Goal: Navigation & Orientation: Find specific page/section

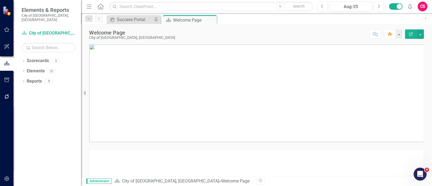
click at [421, 5] on div "CS" at bounding box center [423, 7] width 10 height 10
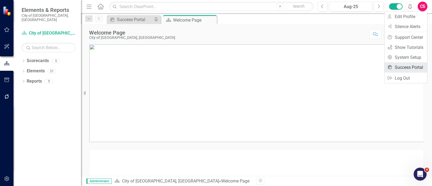
click at [412, 67] on link "icon.portal Success Portal" at bounding box center [405, 67] width 43 height 10
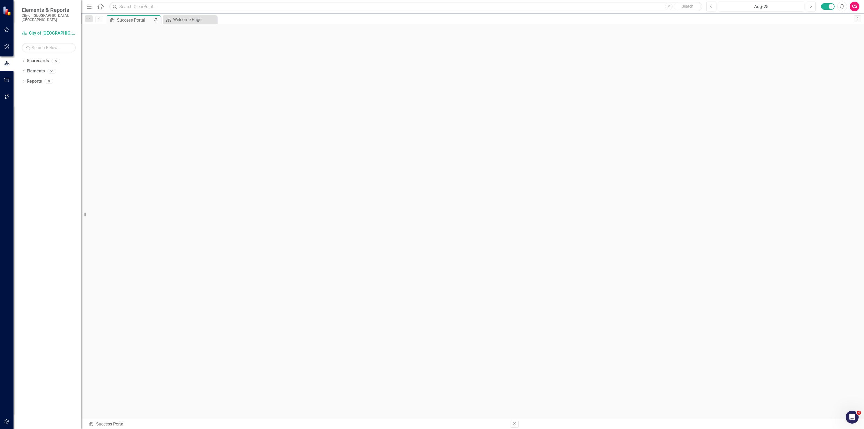
click at [20, 56] on div "Dropdown Scorecards 5 Dropdown City of [GEOGRAPHIC_DATA], [GEOGRAPHIC_DATA] Fis…" at bounding box center [46, 242] width 67 height 372
click at [23, 60] on icon "Dropdown" at bounding box center [24, 61] width 4 height 3
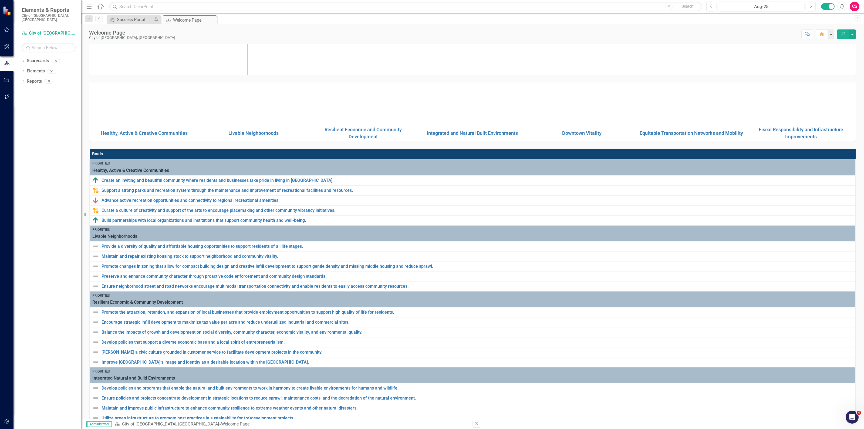
scroll to position [67, 0]
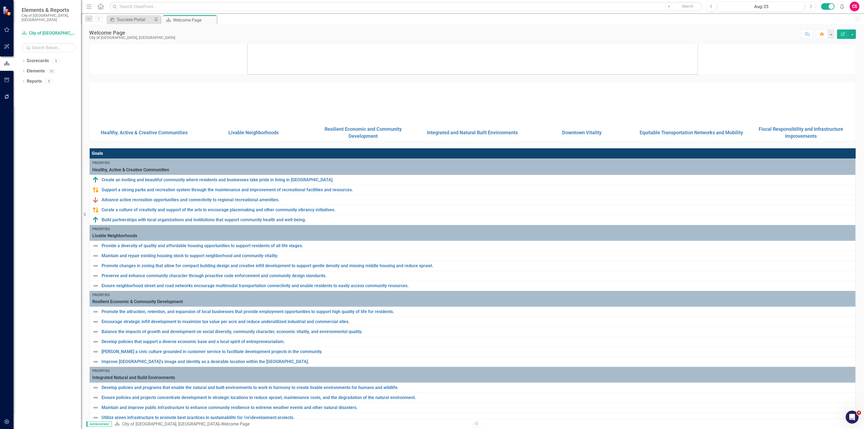
click at [261, 103] on img at bounding box center [253, 103] width 107 height 0
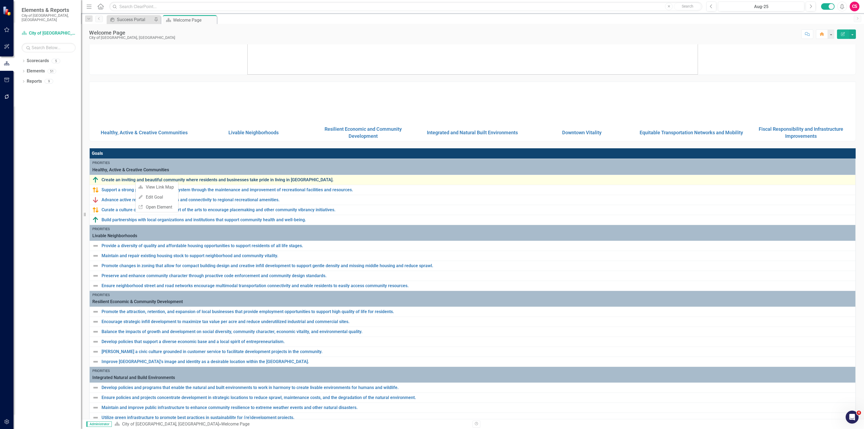
click at [198, 180] on link "Create an inviting and beautiful community where residents and businesses take …" at bounding box center [477, 179] width 751 height 5
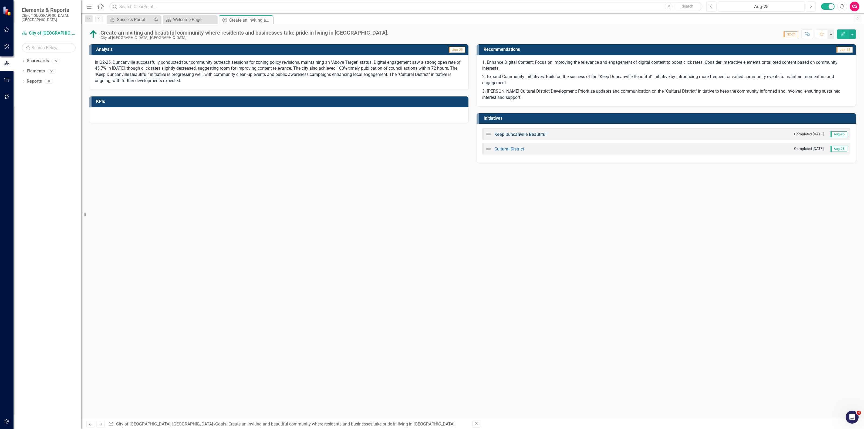
click at [515, 133] on link "Keep Duncanville Beautiful" at bounding box center [520, 134] width 52 height 5
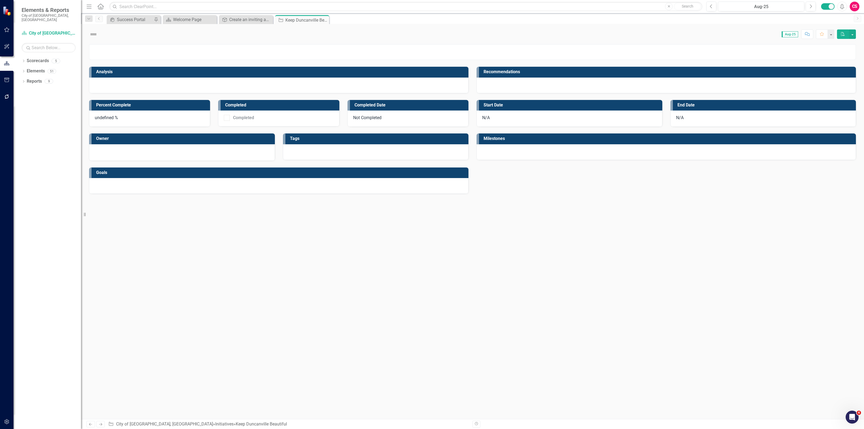
checkbox input "true"
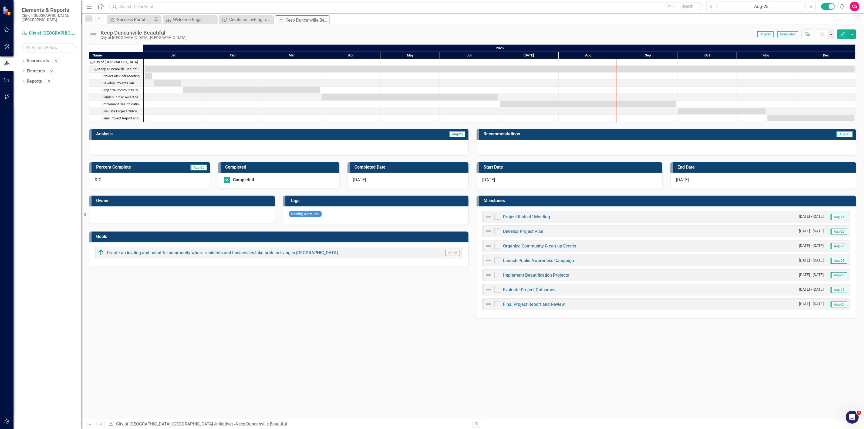
click at [21, 56] on div "Dropdown Scorecards 5 Dropdown City of [GEOGRAPHIC_DATA], [GEOGRAPHIC_DATA] Fis…" at bounding box center [46, 242] width 67 height 372
click at [22, 59] on div "Dropdown" at bounding box center [24, 61] width 4 height 5
click at [41, 68] on link "City of [GEOGRAPHIC_DATA], [GEOGRAPHIC_DATA]" at bounding box center [55, 71] width 51 height 6
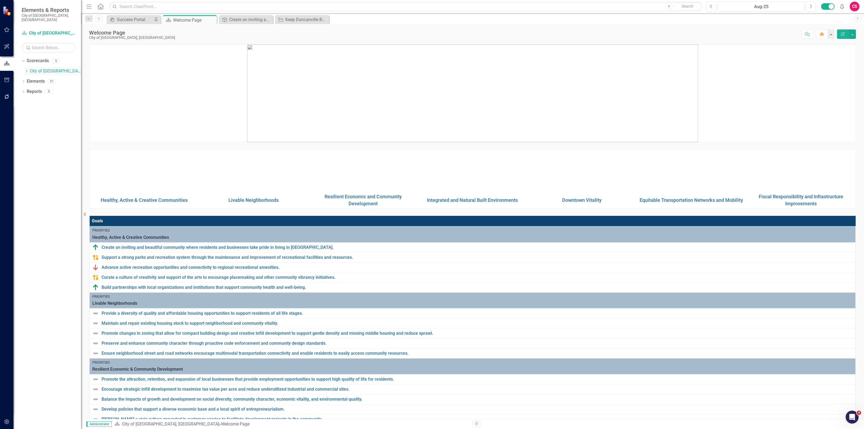
click at [24, 69] on icon "Dropdown" at bounding box center [26, 70] width 4 height 3
click at [54, 89] on link "Office of City Secretary" at bounding box center [58, 92] width 46 height 6
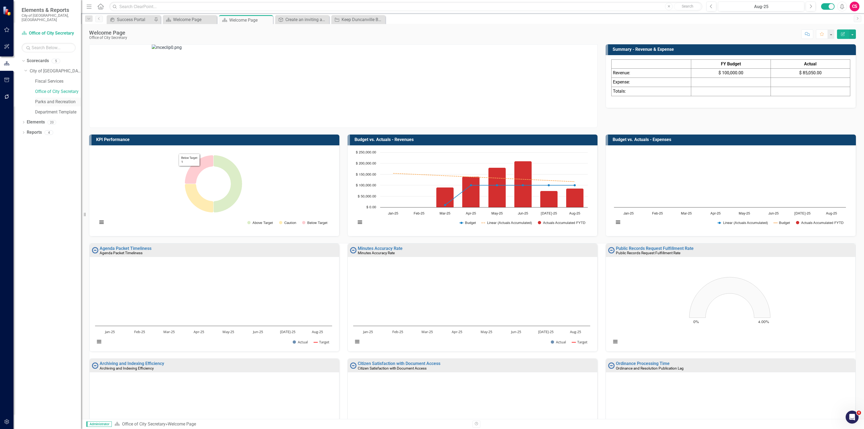
click at [46, 99] on link "Parks and Recreation" at bounding box center [58, 102] width 46 height 6
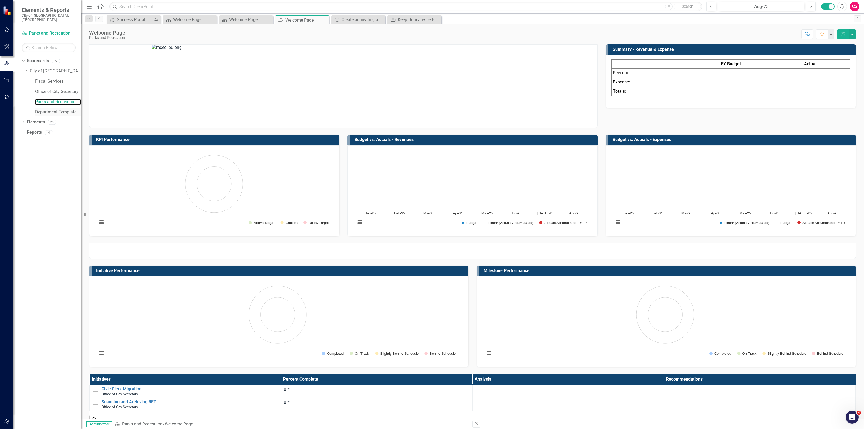
click at [61, 109] on link "Department Template" at bounding box center [58, 112] width 46 height 6
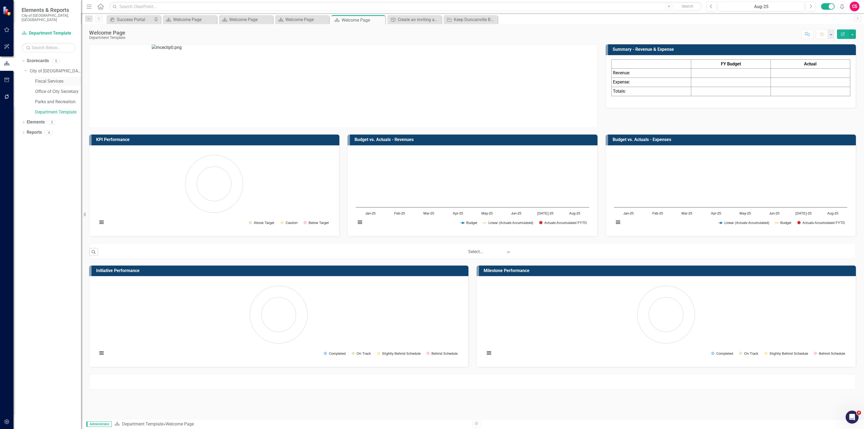
click at [54, 78] on link "Fiscal Services" at bounding box center [58, 81] width 46 height 6
click at [48, 68] on link "City of [GEOGRAPHIC_DATA], [GEOGRAPHIC_DATA]" at bounding box center [55, 71] width 51 height 6
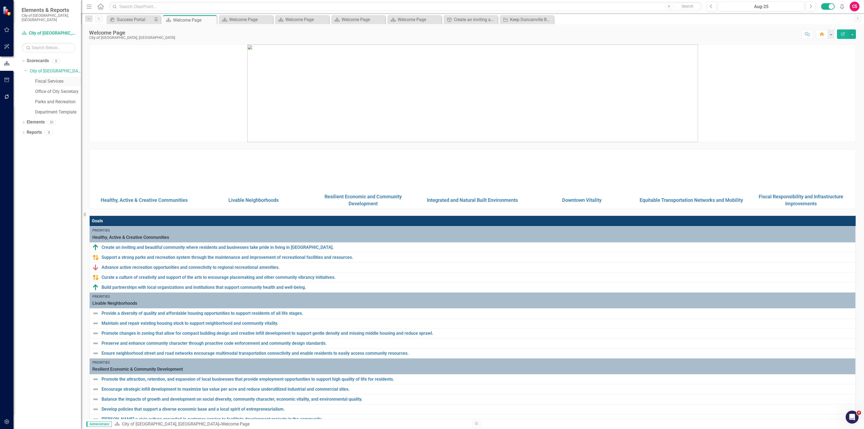
click at [49, 78] on link "Fiscal Services" at bounding box center [58, 81] width 46 height 6
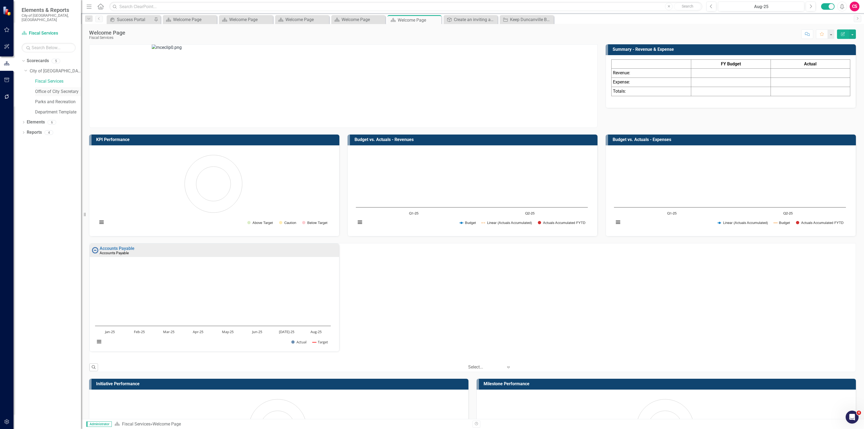
click at [47, 89] on link "Office of City Secretary" at bounding box center [58, 92] width 46 height 6
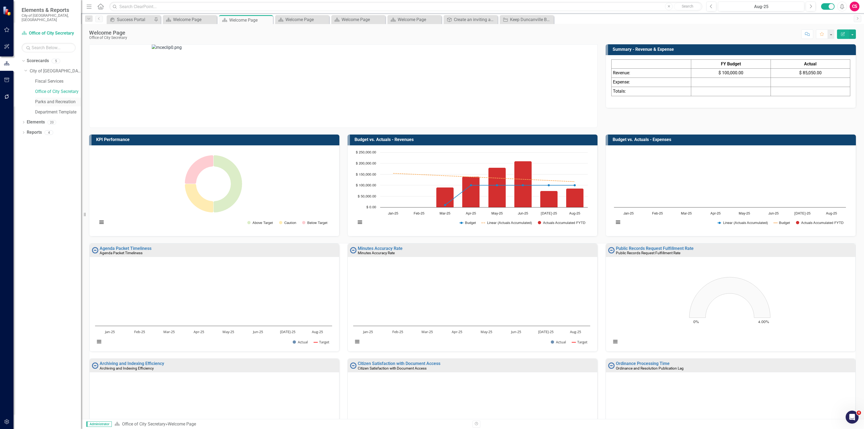
click at [47, 99] on link "Parks and Recreation" at bounding box center [58, 102] width 46 height 6
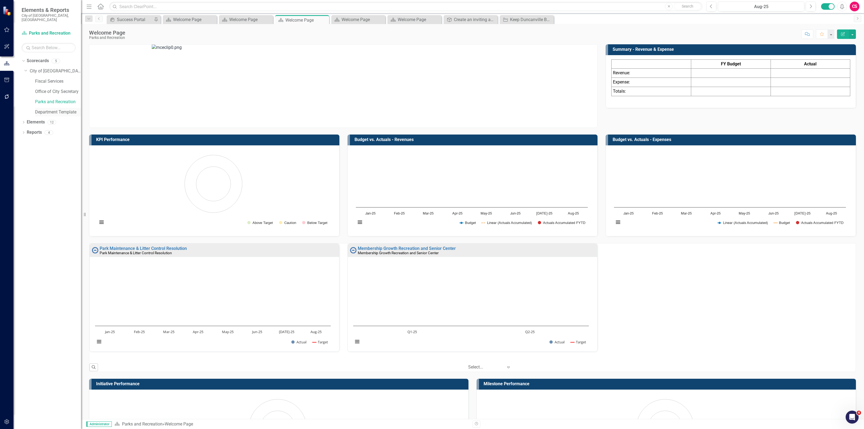
click at [45, 108] on div "Department Template" at bounding box center [58, 112] width 46 height 9
click at [56, 109] on link "Department Template" at bounding box center [58, 112] width 46 height 6
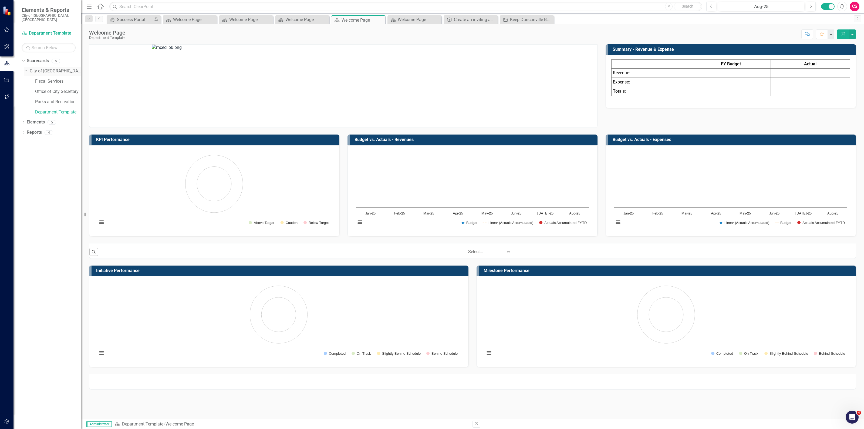
click at [51, 68] on link "City of [GEOGRAPHIC_DATA], [GEOGRAPHIC_DATA]" at bounding box center [55, 71] width 51 height 6
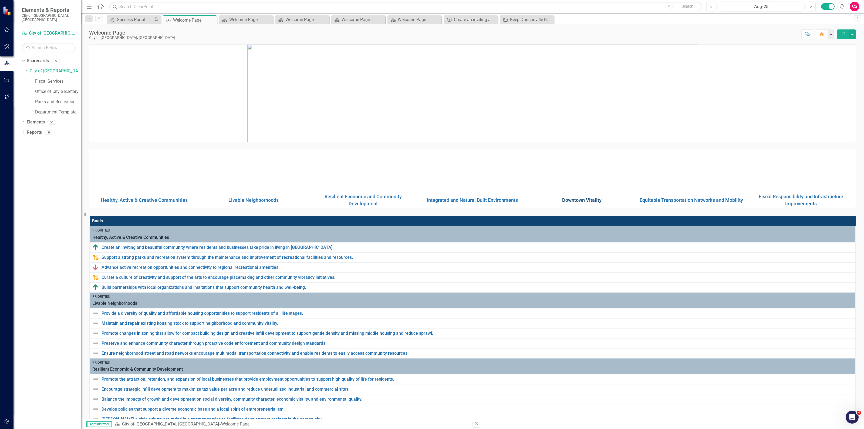
click at [585, 200] on link "Downtown Vitality" at bounding box center [581, 200] width 39 height 6
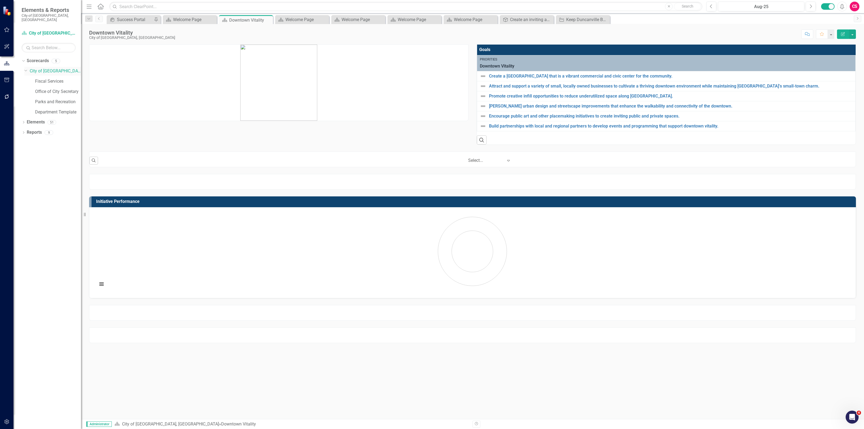
click at [34, 68] on link "City of [GEOGRAPHIC_DATA], [GEOGRAPHIC_DATA]" at bounding box center [55, 71] width 51 height 6
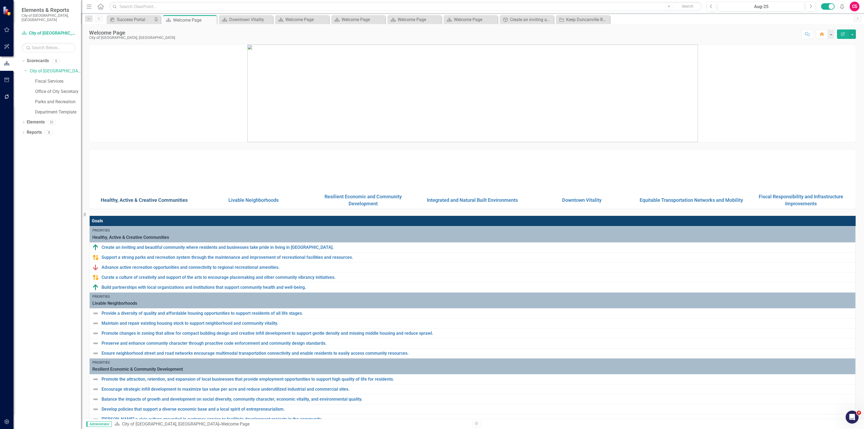
click at [138, 203] on link "Healthy, Active & Creative Communities" at bounding box center [144, 200] width 87 height 6
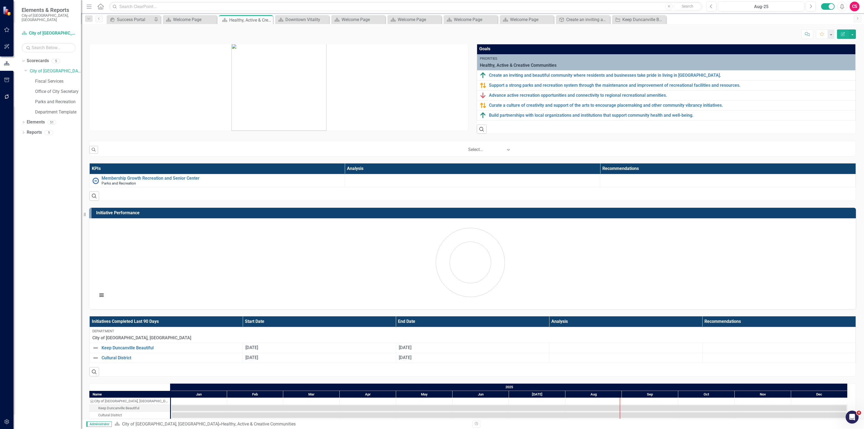
scroll to position [1, 0]
click at [150, 350] on link "Keep Duncanville Beautiful" at bounding box center [171, 348] width 138 height 5
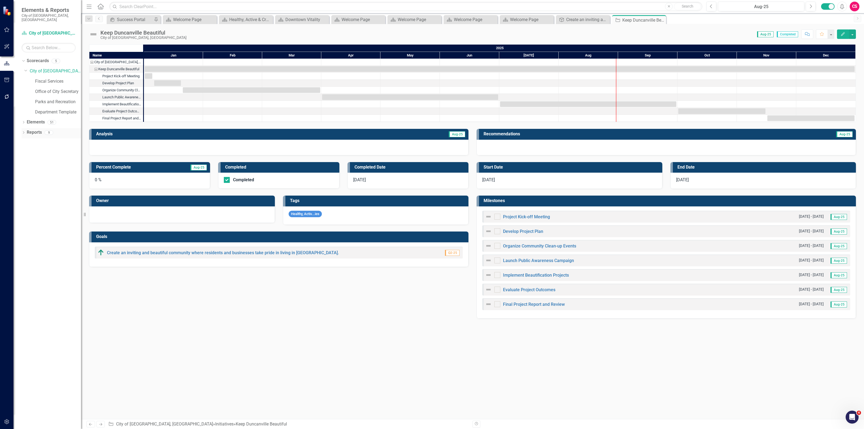
click at [26, 128] on div "Dropdown Reports 9" at bounding box center [51, 133] width 59 height 10
click at [31, 129] on link "Reports" at bounding box center [34, 132] width 15 height 6
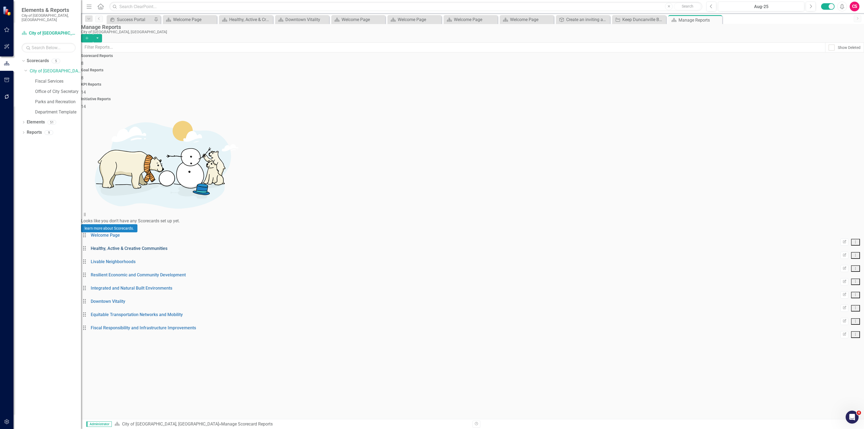
click at [125, 246] on link "Healthy, Active & Creative Communities" at bounding box center [129, 248] width 77 height 5
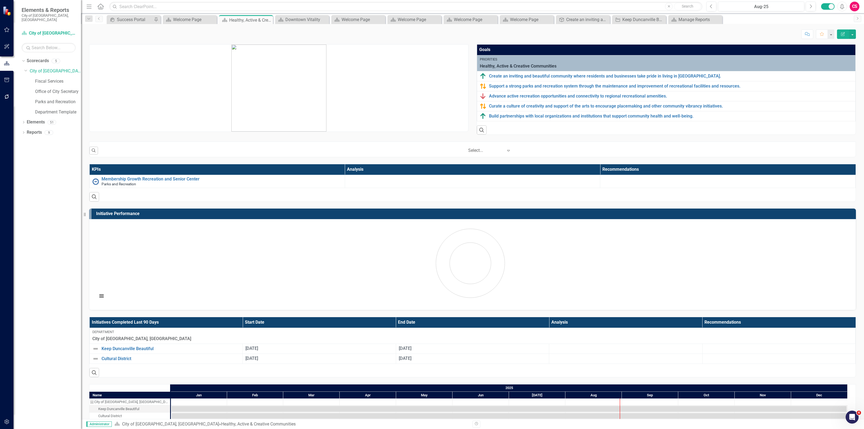
scroll to position [30, 0]
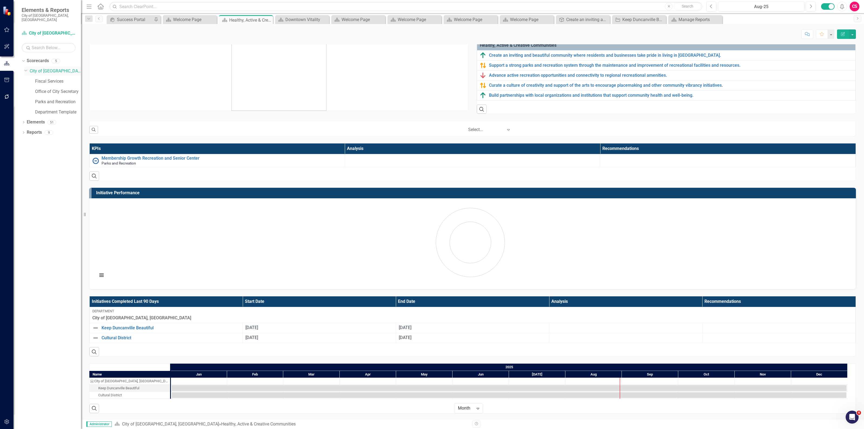
click at [51, 68] on link "City of [GEOGRAPHIC_DATA], [GEOGRAPHIC_DATA]" at bounding box center [55, 71] width 51 height 6
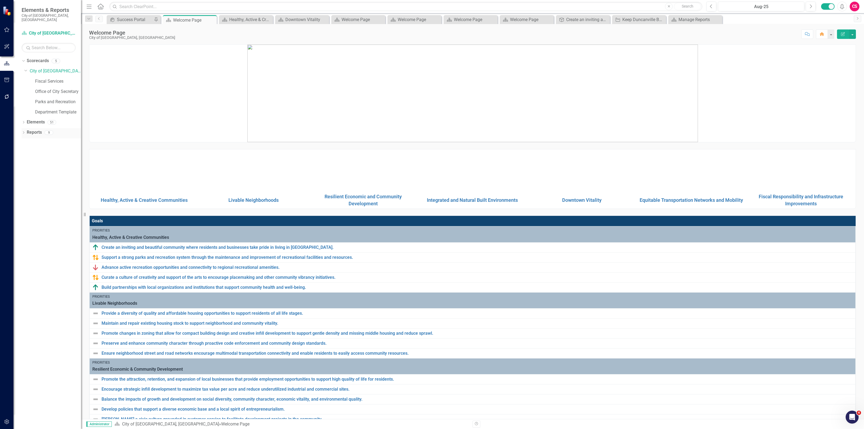
click at [23, 128] on div "Dropdown Reports 9" at bounding box center [51, 133] width 59 height 10
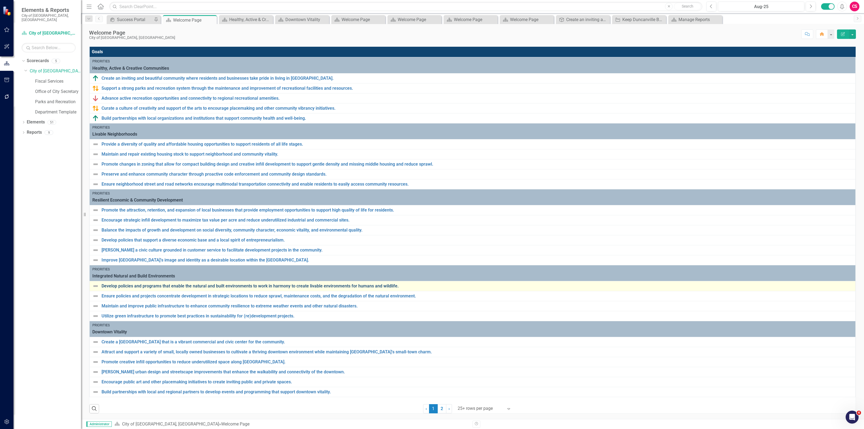
scroll to position [171, 0]
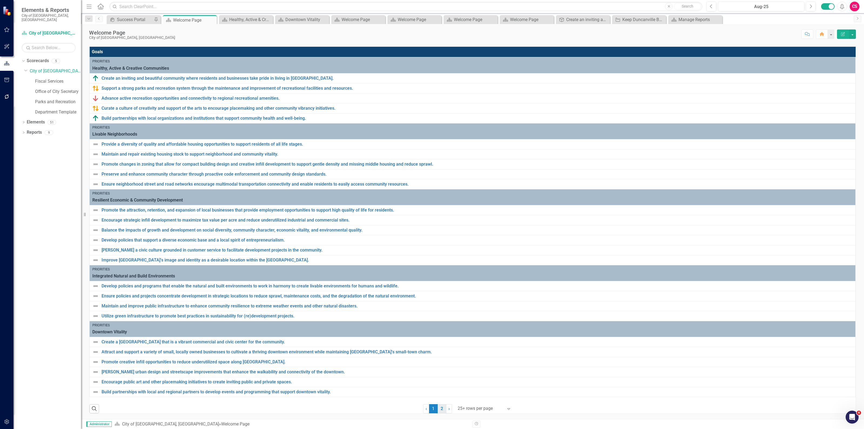
click at [438, 409] on link "2" at bounding box center [442, 408] width 9 height 9
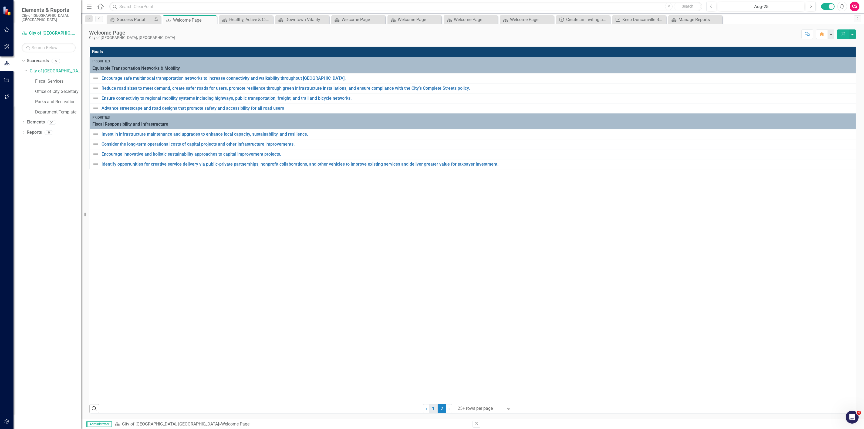
click at [431, 410] on link "1" at bounding box center [433, 408] width 9 height 9
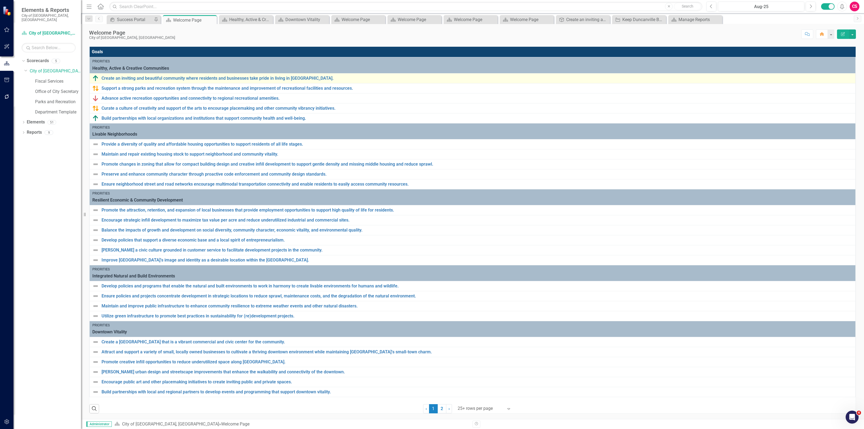
click at [128, 81] on div "Create an inviting and beautiful community where residents and businesses take …" at bounding box center [472, 78] width 760 height 6
click at [128, 79] on link "Create an inviting and beautiful community where residents and businesses take …" at bounding box center [477, 78] width 751 height 5
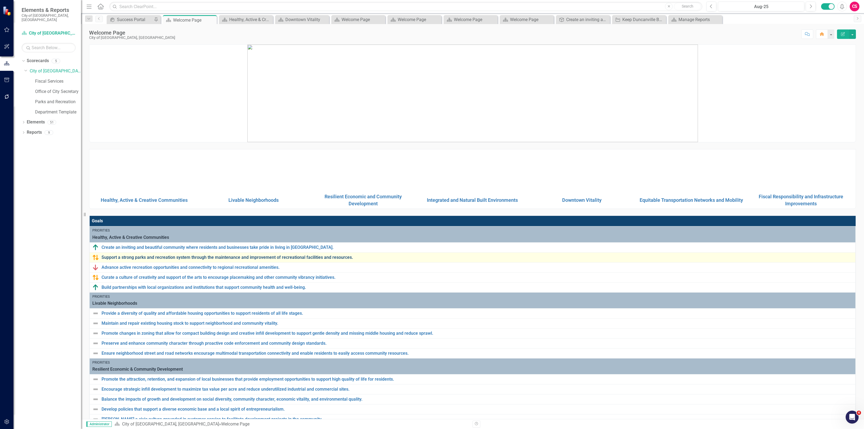
click at [124, 260] on link "Support a strong parks and recreation system through the maintenance and improv…" at bounding box center [477, 257] width 751 height 5
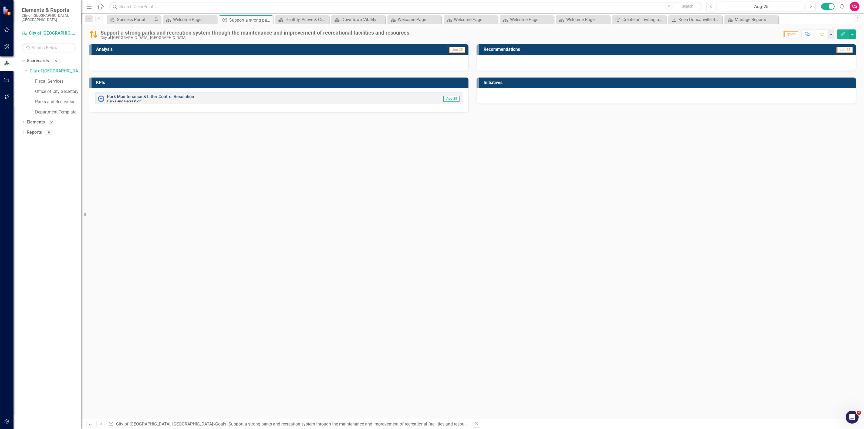
click at [129, 97] on link "Park Maintenance & Litter Control Resolution" at bounding box center [150, 96] width 87 height 5
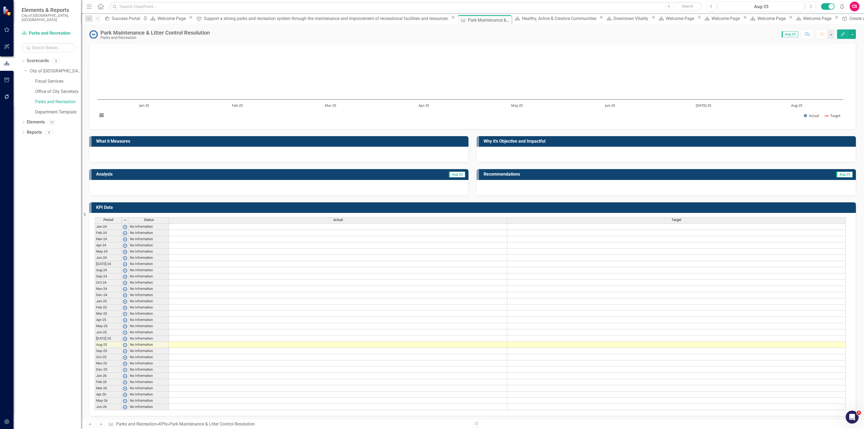
scroll to position [26, 0]
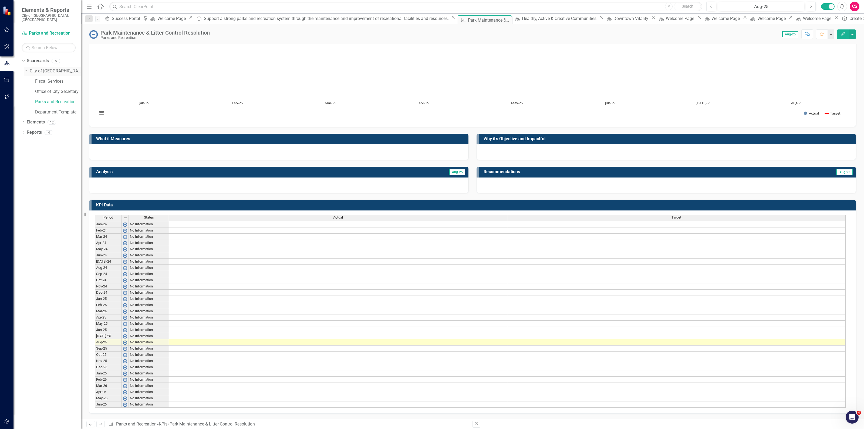
click at [47, 68] on link "City of [GEOGRAPHIC_DATA], [GEOGRAPHIC_DATA]" at bounding box center [55, 71] width 51 height 6
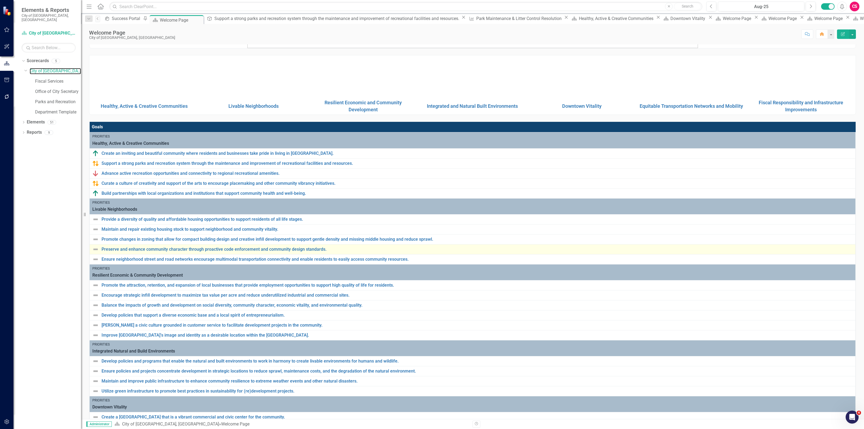
scroll to position [101, 0]
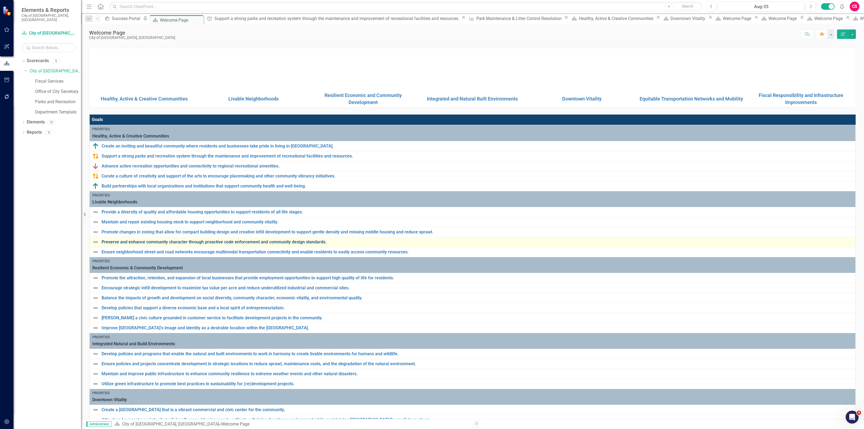
click at [235, 242] on link "Preserve and enhance community character through proactive code enforcement and…" at bounding box center [477, 241] width 751 height 5
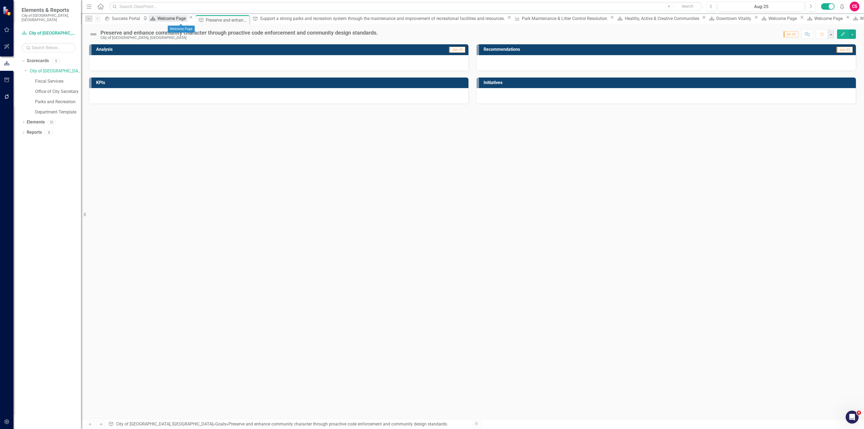
click at [180, 17] on div "Welcome Page" at bounding box center [172, 18] width 30 height 7
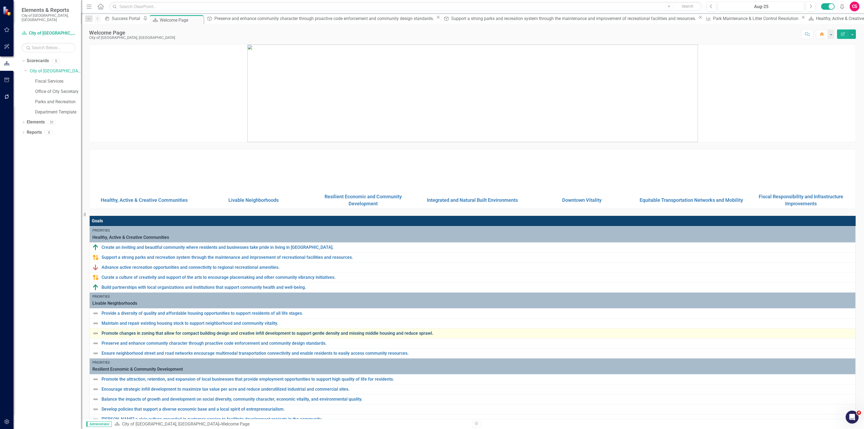
scroll to position [67, 0]
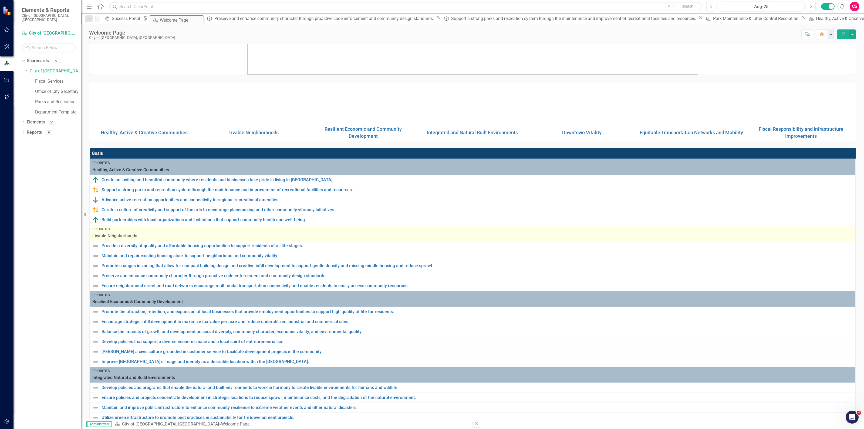
click at [129, 234] on span "Livable Neighborhoods" at bounding box center [472, 236] width 760 height 6
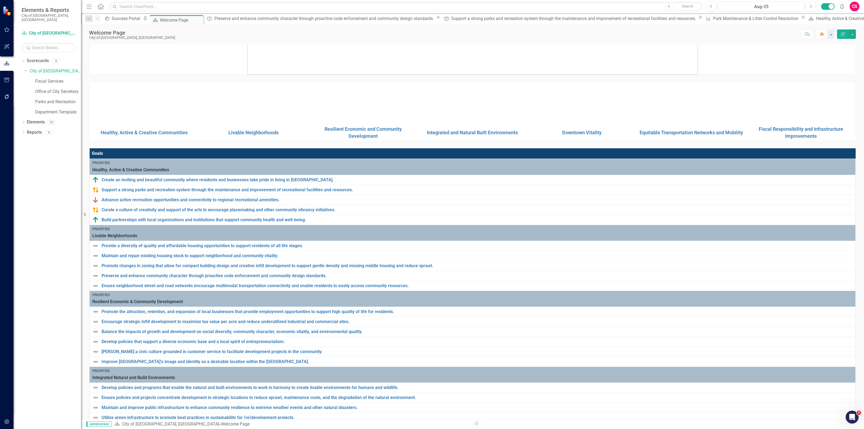
click at [858, 9] on div "CS" at bounding box center [855, 7] width 10 height 10
